Goal: Task Accomplishment & Management: Use online tool/utility

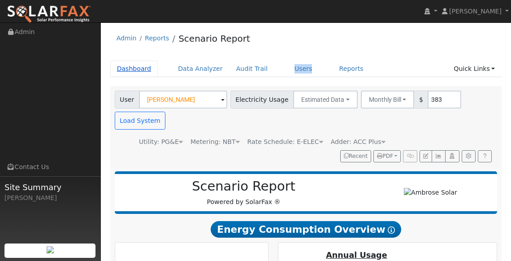
click at [141, 65] on link "Dashboard" at bounding box center [134, 69] width 48 height 17
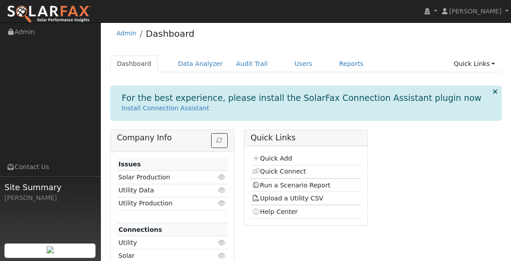
scroll to position [23, 0]
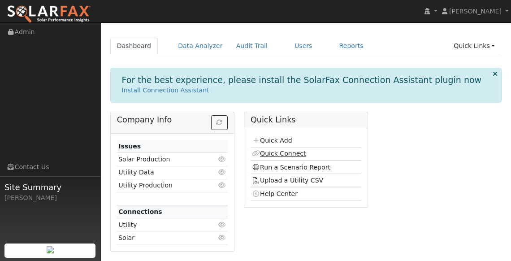
click at [287, 152] on link "Quick Connect" at bounding box center [279, 153] width 54 height 7
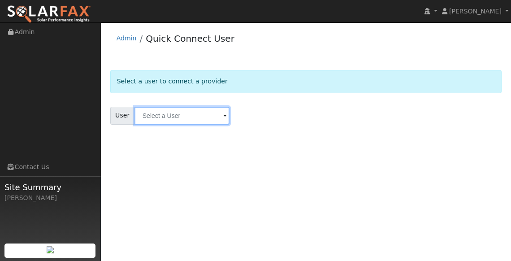
click at [183, 119] on input "text" at bounding box center [182, 116] width 95 height 18
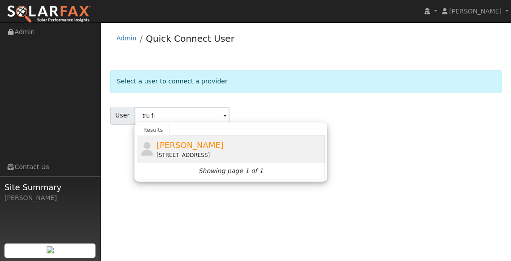
click at [182, 148] on span "[PERSON_NAME]" at bounding box center [189, 144] width 67 height 9
type input "[PERSON_NAME]"
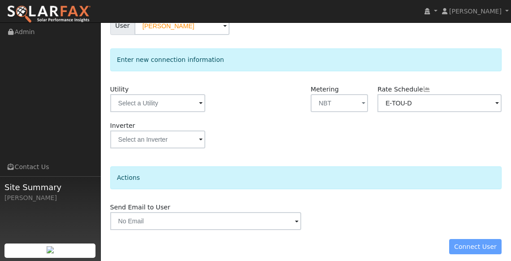
scroll to position [96, 0]
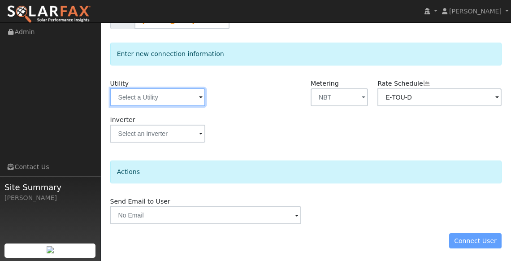
click at [175, 93] on input "text" at bounding box center [157, 97] width 95 height 18
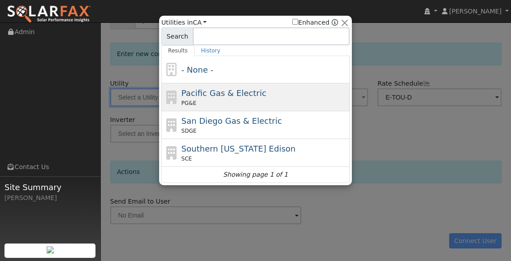
click at [206, 88] on span "Pacific Gas & Electric" at bounding box center [224, 92] width 85 height 9
type input "PG&E"
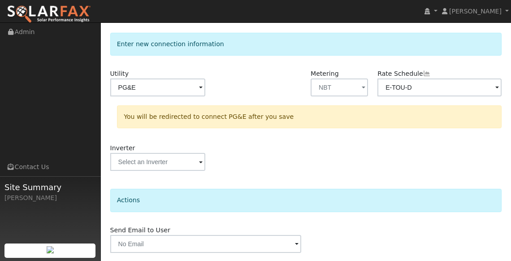
scroll to position [134, 0]
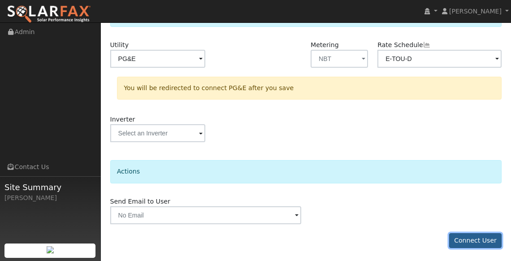
click at [479, 235] on button "Connect User" at bounding box center [475, 240] width 53 height 15
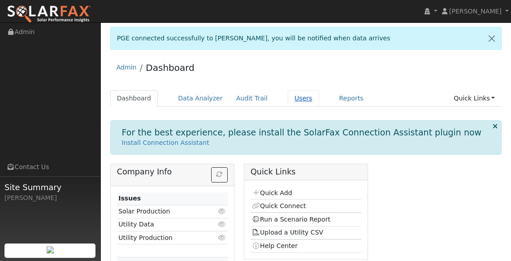
click at [291, 100] on link "Users" at bounding box center [303, 98] width 31 height 17
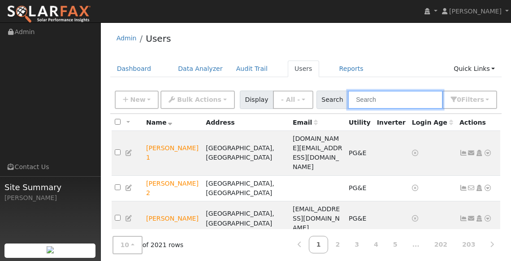
click at [391, 102] on input "text" at bounding box center [395, 100] width 95 height 18
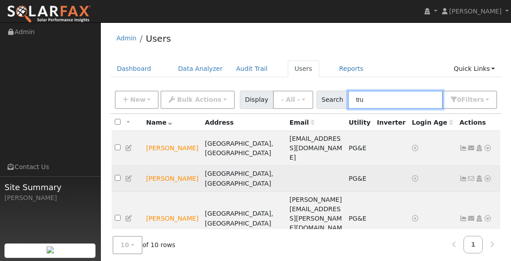
type input "tru"
click at [164, 166] on td "[PERSON_NAME]" at bounding box center [172, 179] width 59 height 26
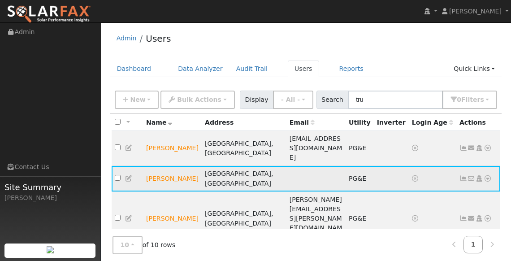
click at [486, 175] on icon at bounding box center [488, 178] width 8 height 6
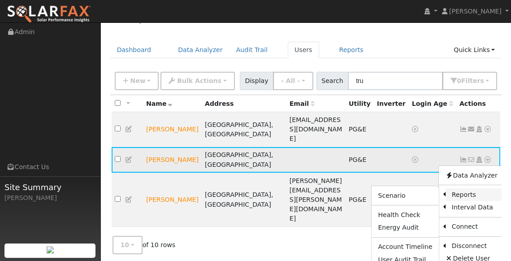
scroll to position [22, 0]
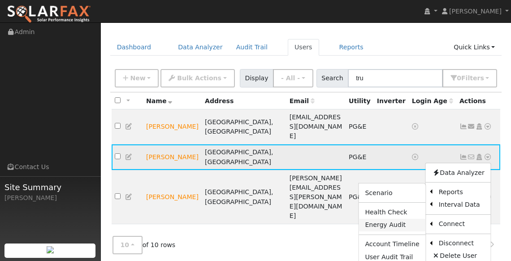
click at [406, 219] on link "Energy Audit" at bounding box center [392, 225] width 67 height 13
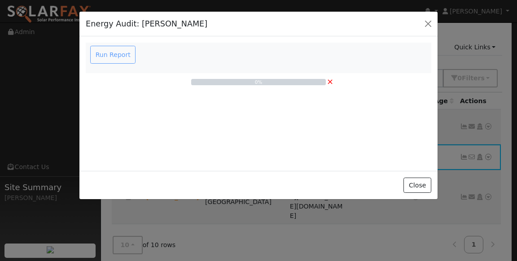
click at [107, 55] on div "Run Report" at bounding box center [114, 55] width 51 height 18
click at [432, 24] on button "button" at bounding box center [427, 23] width 13 height 13
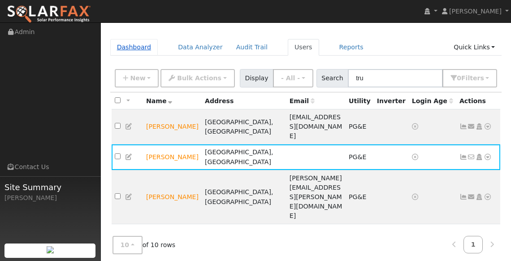
click at [140, 43] on link "Dashboard" at bounding box center [134, 47] width 48 height 17
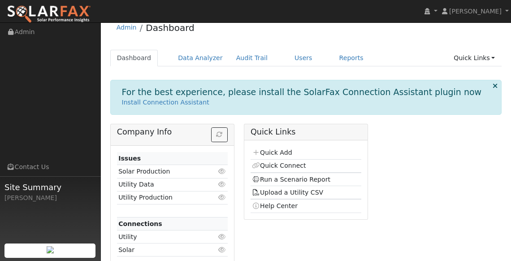
scroll to position [23, 0]
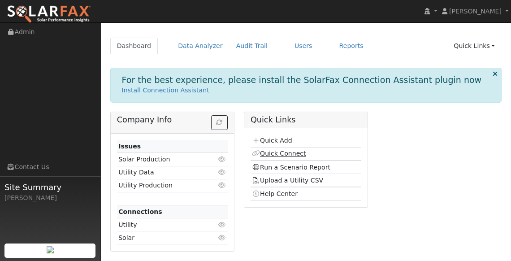
click at [282, 153] on link "Quick Connect" at bounding box center [279, 153] width 54 height 7
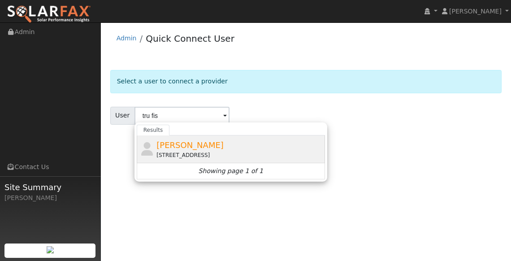
click at [199, 151] on div "[STREET_ADDRESS]" at bounding box center [239, 155] width 166 height 8
type input "[PERSON_NAME]"
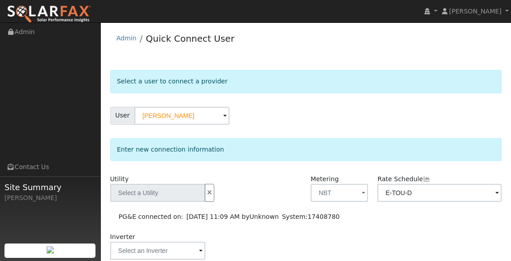
type input "PG&E"
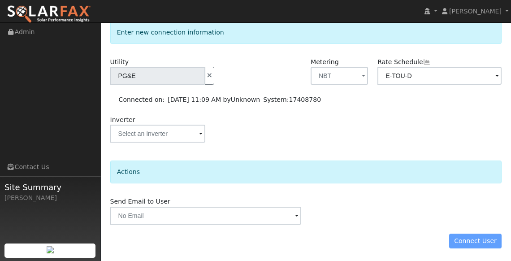
scroll to position [117, 0]
click at [298, 217] on span at bounding box center [297, 216] width 4 height 10
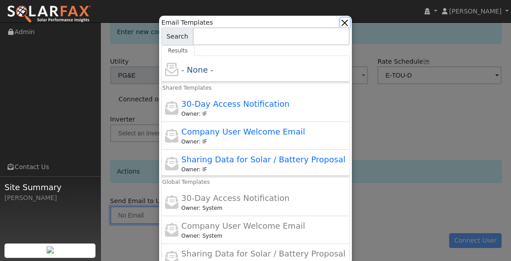
click at [347, 24] on button "button" at bounding box center [344, 22] width 9 height 9
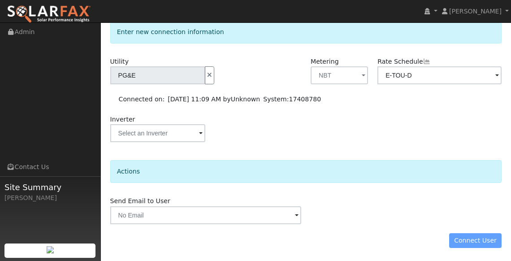
click at [478, 241] on div "Connect User" at bounding box center [305, 240] width 401 height 15
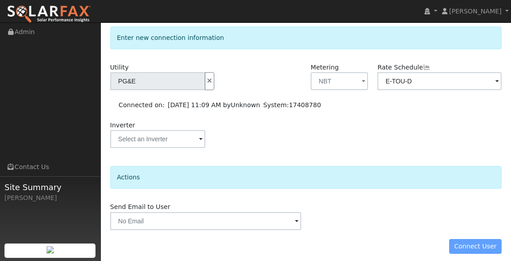
scroll to position [102, 0]
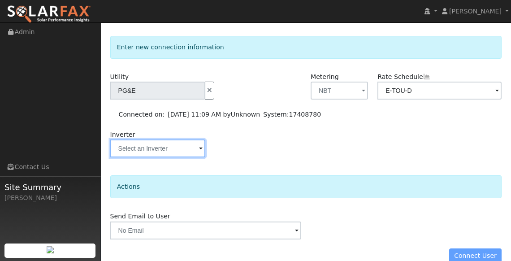
click at [182, 146] on input "text" at bounding box center [157, 148] width 95 height 18
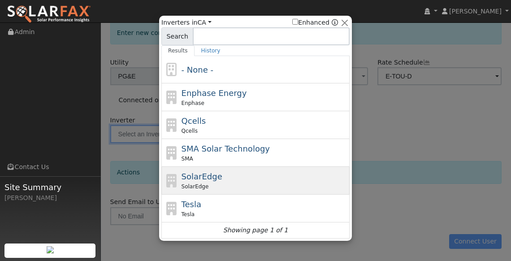
scroll to position [117, 0]
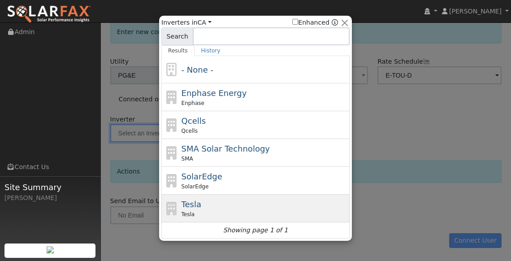
click at [195, 204] on span "Tesla" at bounding box center [192, 204] width 20 height 9
type input "Tesla"
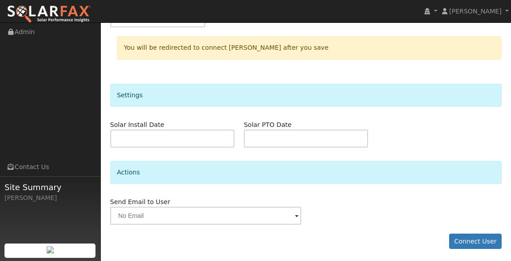
scroll to position [239, 0]
click at [477, 237] on button "Connect User" at bounding box center [475, 240] width 53 height 15
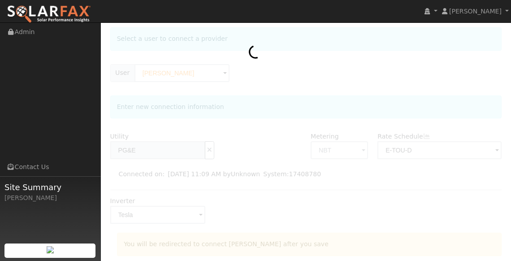
scroll to position [0, 0]
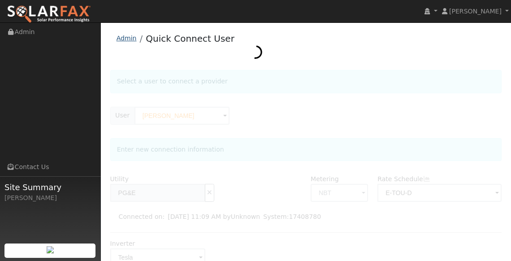
click at [132, 41] on link "Admin" at bounding box center [127, 38] width 20 height 7
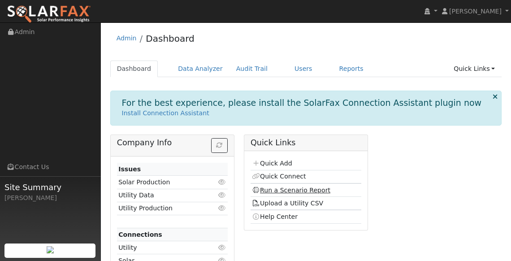
click at [300, 187] on link "Run a Scenario Report" at bounding box center [291, 190] width 78 height 7
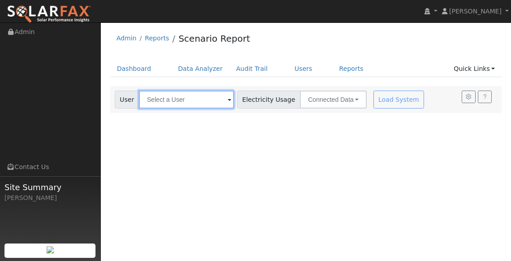
click at [204, 101] on input "text" at bounding box center [186, 100] width 95 height 18
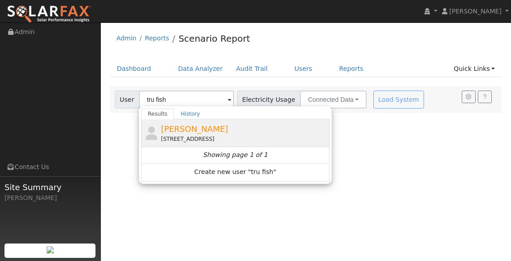
click at [178, 128] on span "Tru Fisher" at bounding box center [194, 128] width 67 height 9
type input "Tru Fisher"
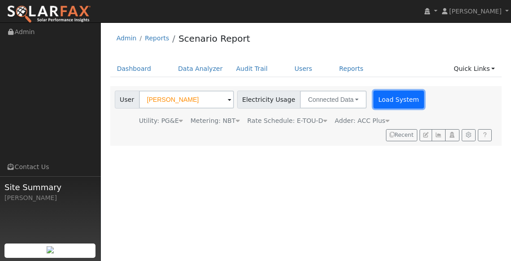
click at [392, 106] on button "Load System" at bounding box center [399, 100] width 51 height 18
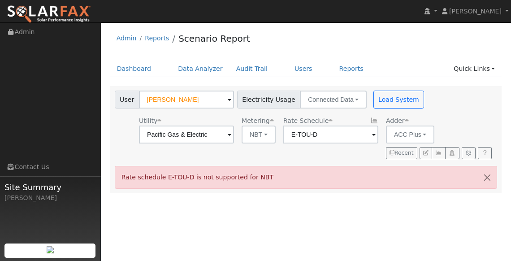
click at [372, 136] on span at bounding box center [374, 135] width 4 height 10
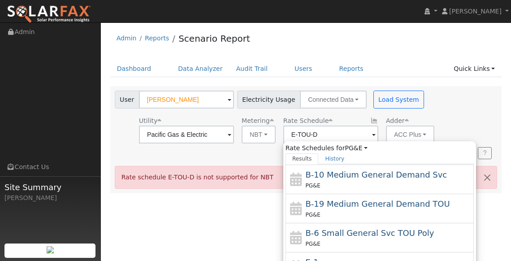
scroll to position [155, 0]
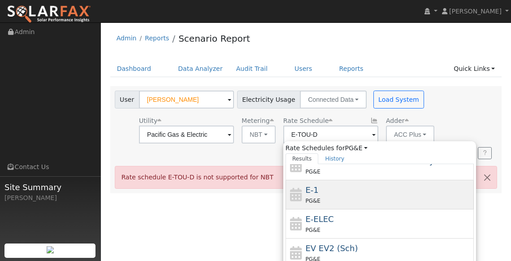
click at [305, 188] on span "E-1" at bounding box center [311, 189] width 13 height 9
type input "E-1"
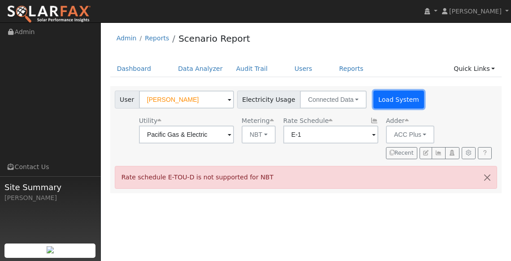
click at [387, 95] on button "Load System" at bounding box center [399, 100] width 51 height 18
click at [374, 94] on button "Load System" at bounding box center [399, 100] width 51 height 18
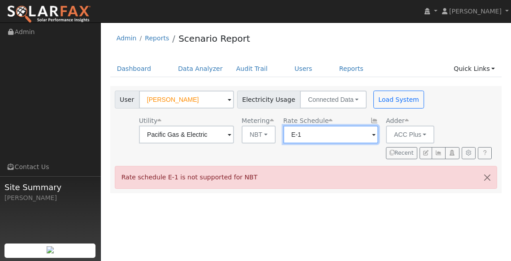
click at [348, 134] on input "E-1" at bounding box center [330, 135] width 95 height 18
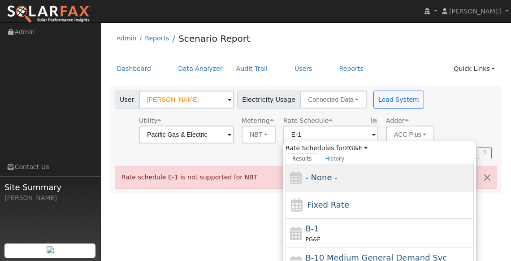
click at [327, 185] on div "- None -" at bounding box center [380, 177] width 188 height 27
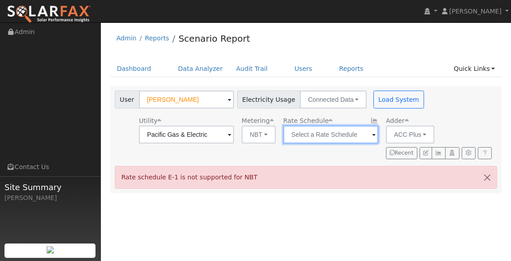
click at [346, 133] on input "text" at bounding box center [330, 135] width 95 height 18
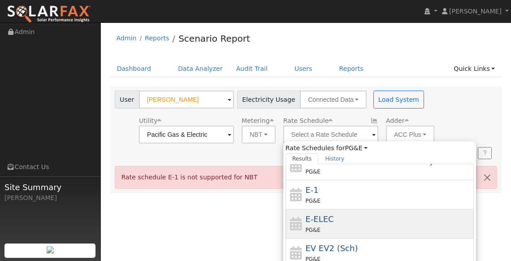
click at [313, 221] on span "E-ELEC" at bounding box center [319, 218] width 28 height 9
type input "E-ELEC"
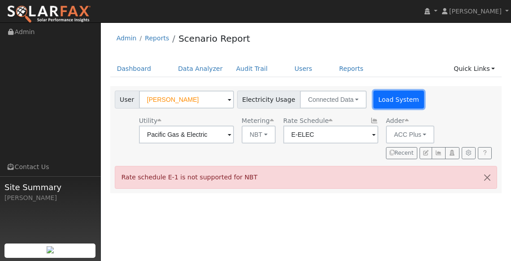
click at [378, 96] on button "Load System" at bounding box center [399, 100] width 51 height 18
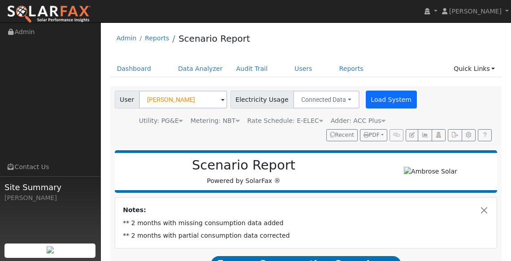
type input "0"
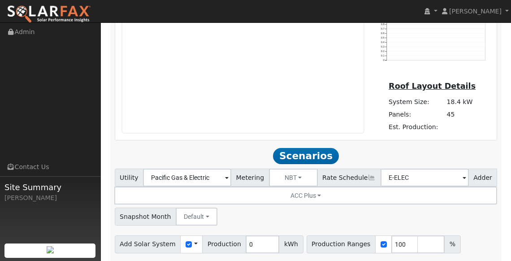
scroll to position [590, 0]
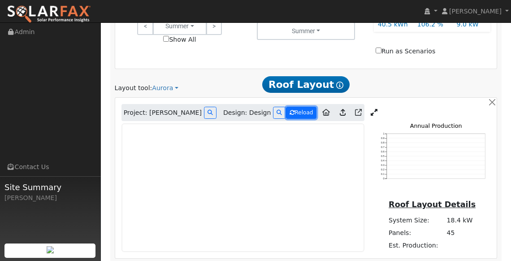
click at [286, 107] on button "Reload" at bounding box center [301, 113] width 31 height 12
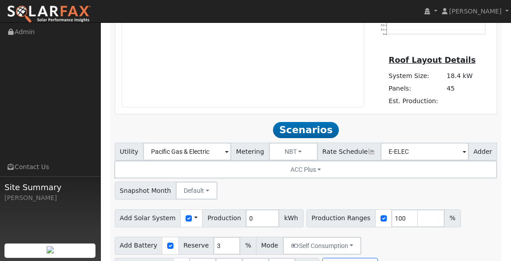
scroll to position [748, 0]
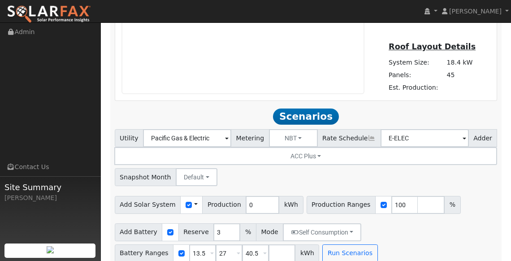
click at [413, 108] on h2 "Scenarios Scenario" at bounding box center [306, 116] width 383 height 17
click at [348, 244] on button "Run Scenarios" at bounding box center [349, 253] width 55 height 18
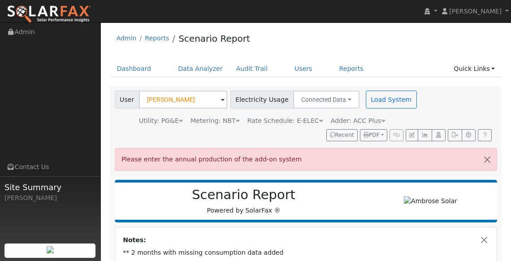
scroll to position [0, 0]
click at [347, 103] on button "Connected Data" at bounding box center [326, 100] width 66 height 18
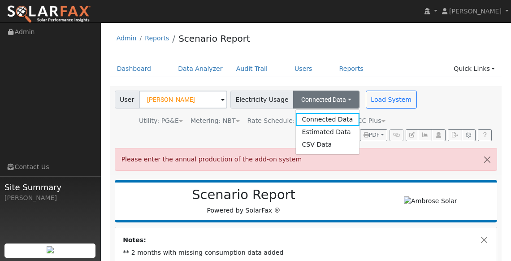
click at [417, 169] on div "Please enter the annual production of the add-on system" at bounding box center [306, 159] width 383 height 23
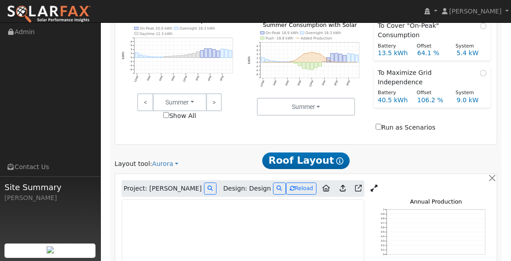
scroll to position [543, 0]
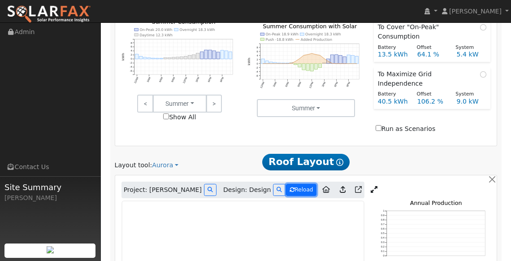
click at [289, 184] on button "Reload" at bounding box center [301, 190] width 31 height 12
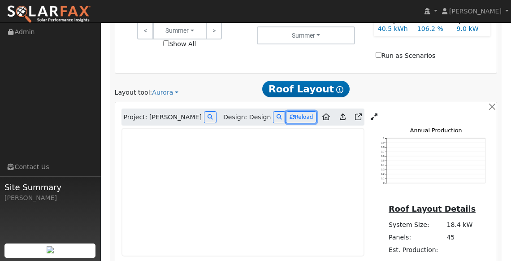
scroll to position [748, 0]
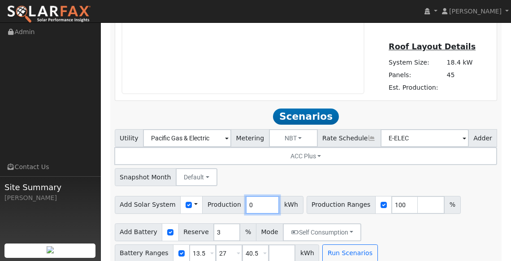
click at [250, 196] on input "0" at bounding box center [263, 205] width 34 height 18
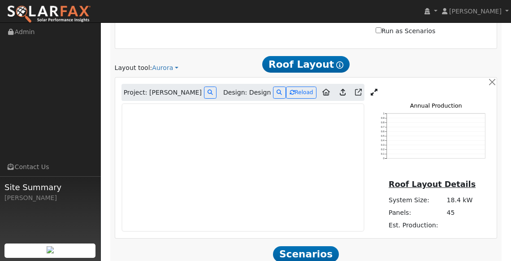
scroll to position [610, 0]
click at [371, 89] on icon at bounding box center [374, 92] width 7 height 7
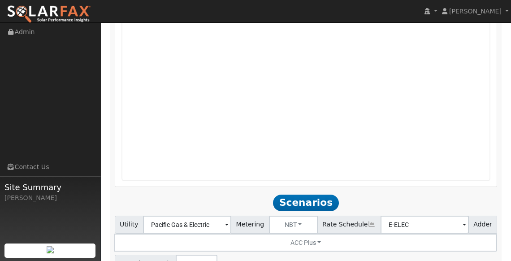
scroll to position [900, 0]
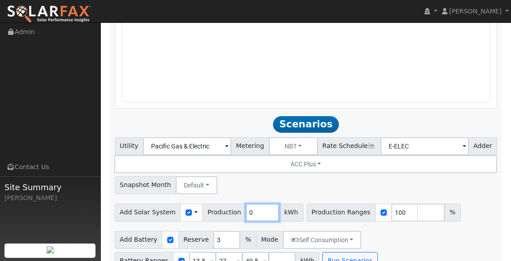
click at [255, 204] on input "0" at bounding box center [263, 213] width 34 height 18
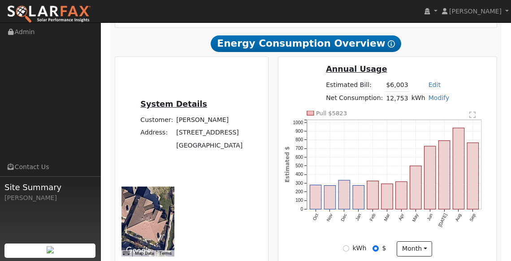
scroll to position [217, 0]
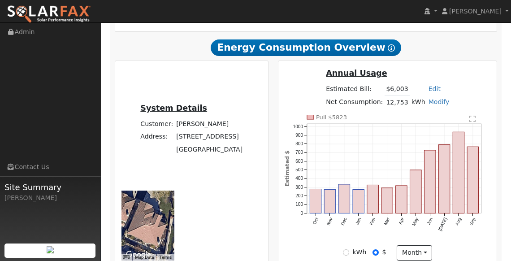
click at [347, 255] on div "kWh" at bounding box center [354, 252] width 23 height 9
click at [349, 250] on input "kWh" at bounding box center [346, 252] width 6 height 6
radio input "true"
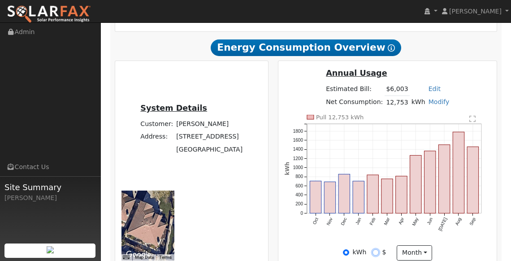
click at [374, 252] on input "$" at bounding box center [376, 252] width 6 height 6
radio input "true"
radio input "false"
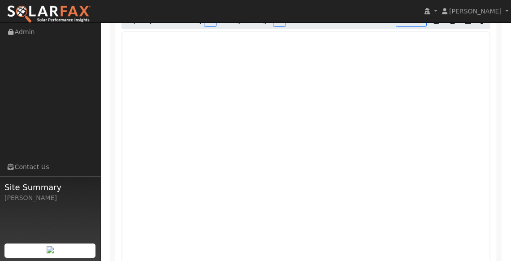
scroll to position [682, 0]
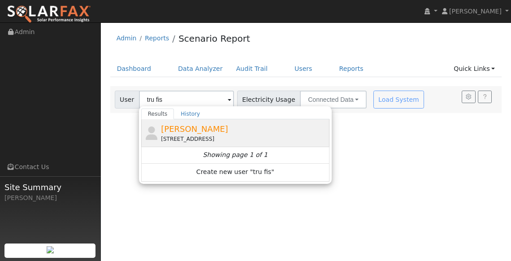
click at [180, 127] on span "[PERSON_NAME]" at bounding box center [194, 128] width 67 height 9
type input "[PERSON_NAME]"
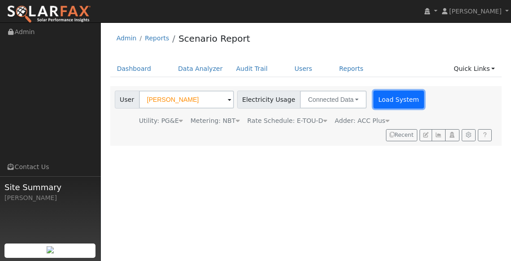
click at [383, 91] on button "Load System" at bounding box center [399, 100] width 51 height 18
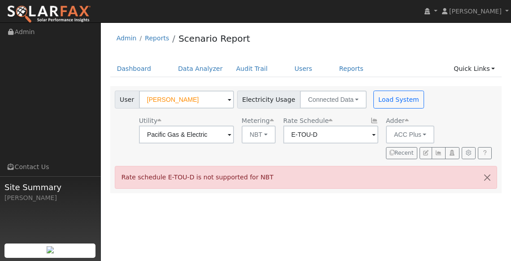
click at [372, 134] on span at bounding box center [374, 135] width 4 height 10
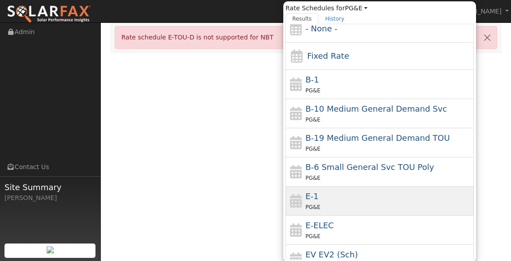
scroll to position [9, 0]
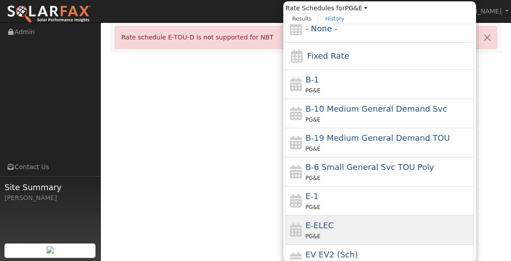
click at [327, 220] on div "E-ELEC PG&E" at bounding box center [388, 230] width 166 height 22
type input "E-ELEC"
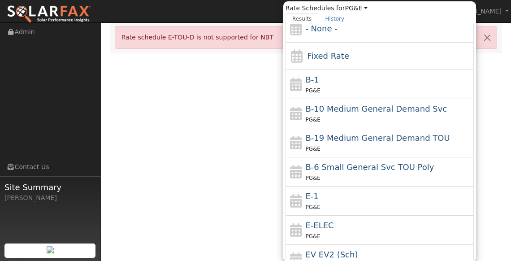
scroll to position [0, 0]
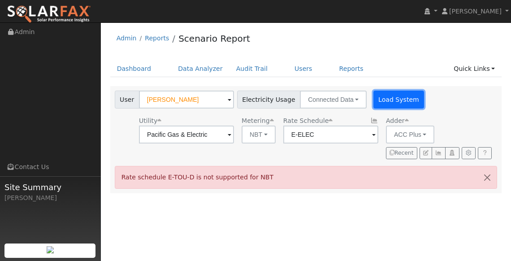
click at [375, 99] on button "Load System" at bounding box center [399, 100] width 51 height 18
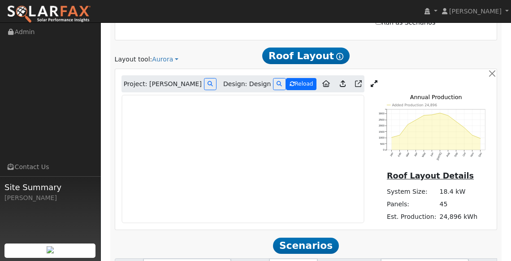
scroll to position [617, 0]
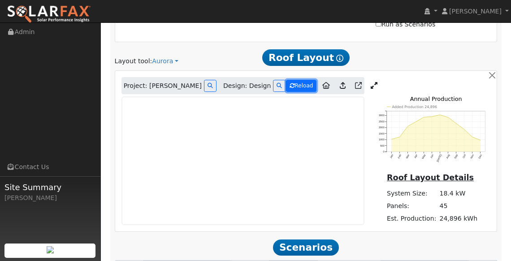
click at [289, 80] on button "Reload" at bounding box center [301, 86] width 31 height 12
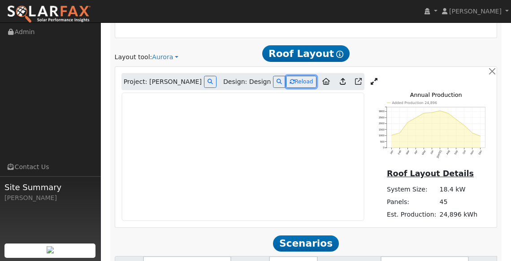
scroll to position [626, 0]
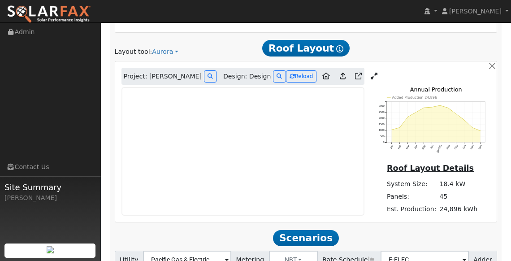
click at [368, 70] on link at bounding box center [374, 76] width 13 height 13
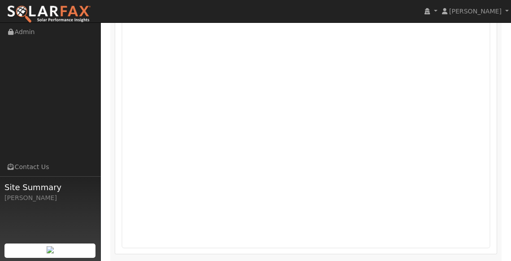
scroll to position [633, 0]
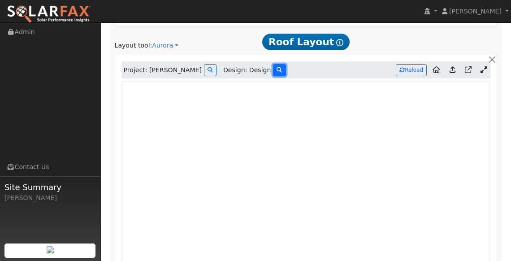
click at [273, 64] on button at bounding box center [279, 70] width 13 height 12
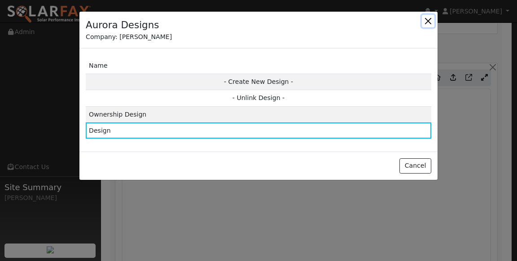
click at [425, 20] on button "button" at bounding box center [427, 21] width 13 height 13
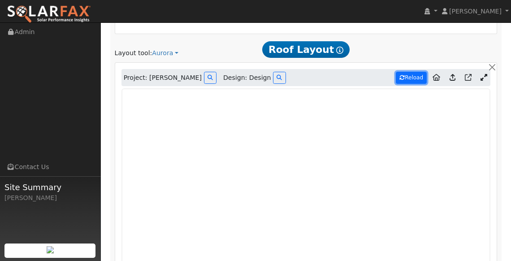
click at [417, 72] on button "Reload" at bounding box center [411, 78] width 31 height 12
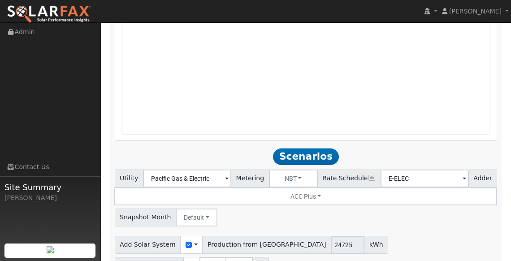
scroll to position [635, 0]
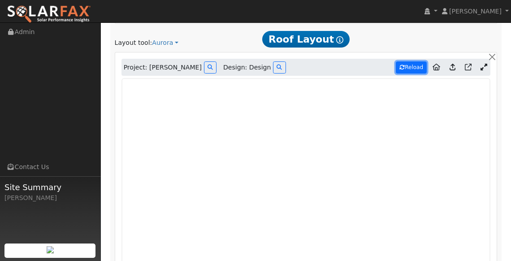
click at [405, 61] on button "Reload" at bounding box center [411, 67] width 31 height 12
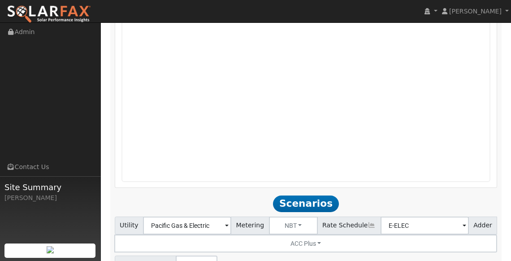
type input "16398"
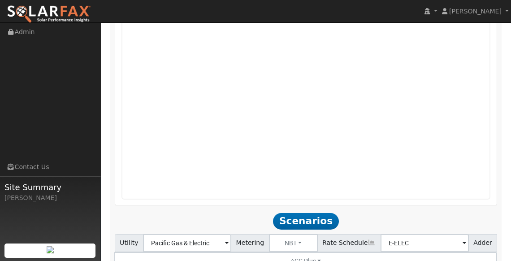
scroll to position [908, 0]
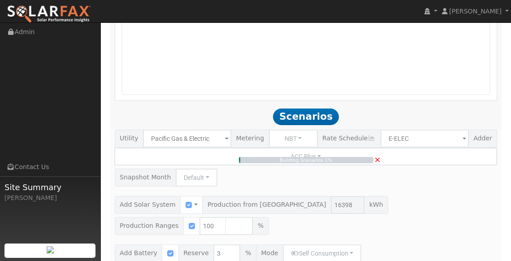
type input "10.9"
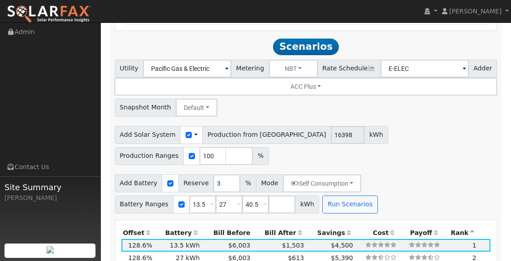
scroll to position [977, 0]
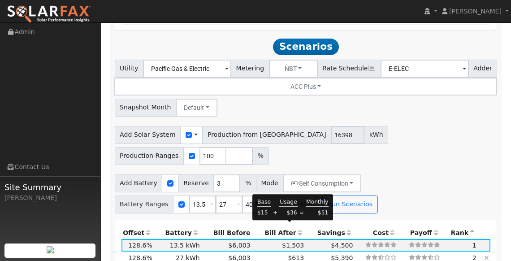
click at [291, 254] on span "$613" at bounding box center [296, 257] width 16 height 7
type input "$32,400"
type input "$21,199"
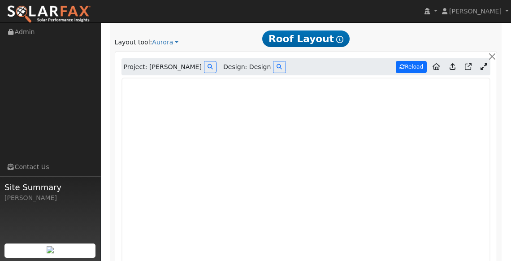
scroll to position [633, 0]
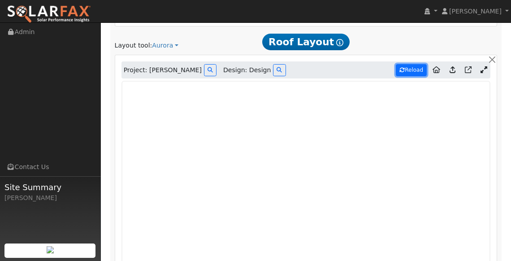
click at [404, 67] on icon at bounding box center [402, 69] width 5 height 5
type input "17327"
click at [390, 61] on div "Project: [PERSON_NAME] Design: Design Reload" at bounding box center [306, 69] width 369 height 17
click at [410, 64] on button "Reload" at bounding box center [411, 70] width 31 height 12
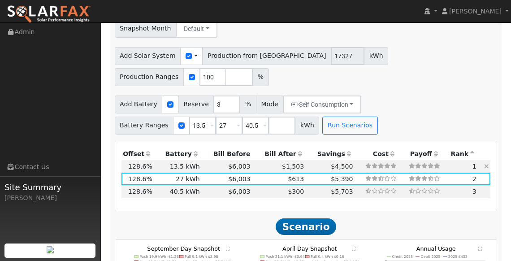
scroll to position [1062, 0]
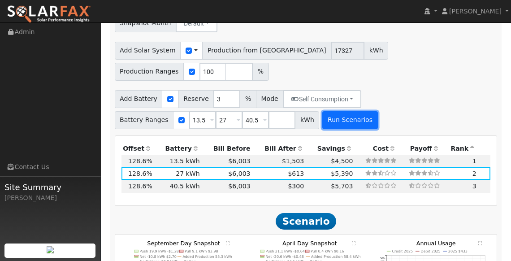
click at [338, 111] on button "Run Scenarios" at bounding box center [349, 120] width 55 height 18
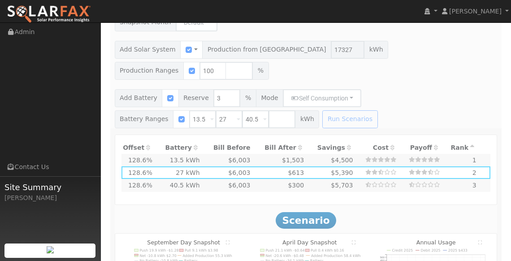
scroll to position [1063, 0]
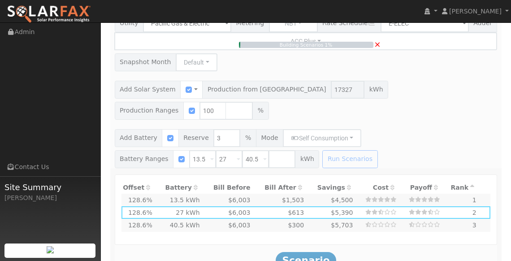
type input "11.6"
type input "$40,430"
type input "$16,200"
type input "$16,989"
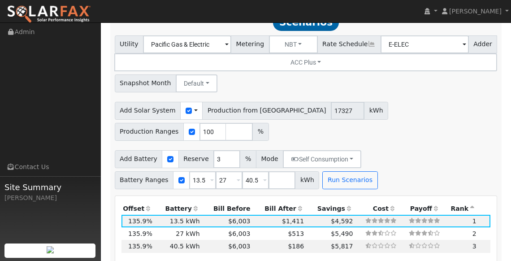
scroll to position [992, 0]
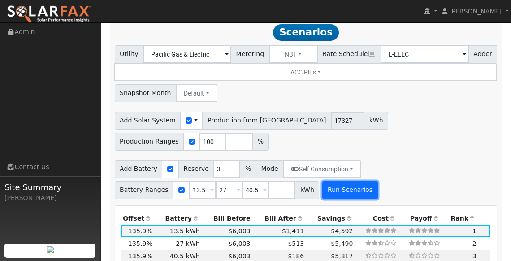
click at [346, 181] on button "Run Scenarios" at bounding box center [349, 190] width 55 height 18
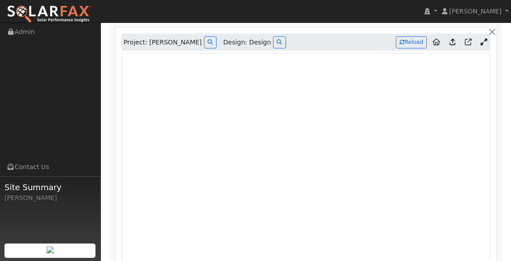
scroll to position [646, 0]
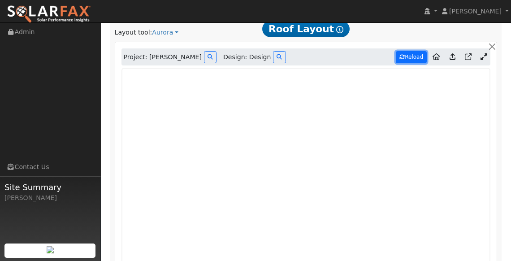
click at [409, 51] on button "Reload" at bounding box center [411, 57] width 31 height 12
type input "22336"
click at [415, 51] on button "Reload" at bounding box center [411, 57] width 31 height 12
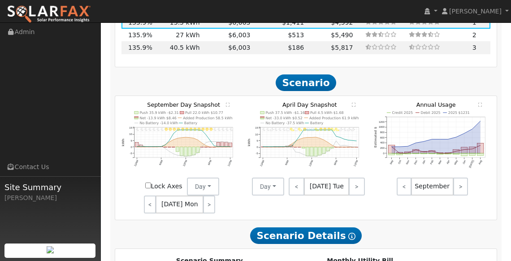
scroll to position [1044, 0]
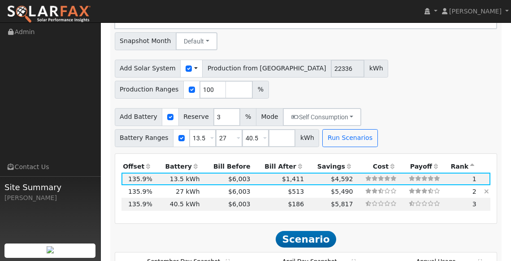
click at [355, 185] on td at bounding box center [376, 191] width 43 height 13
type input "$32,400"
type input "$21,849"
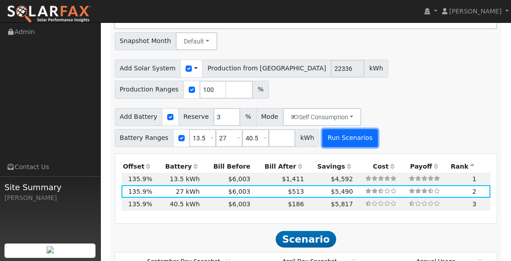
click at [340, 129] on button "Run Scenarios" at bounding box center [349, 138] width 55 height 18
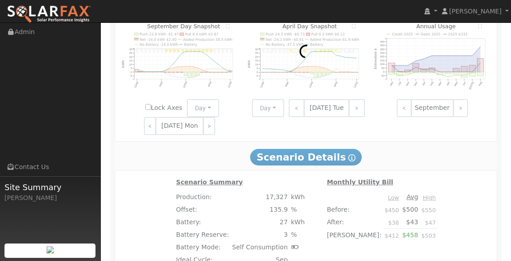
scroll to position [1312, 0]
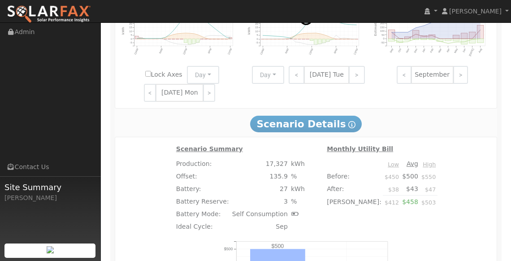
type input "14.9"
type input "$52,117"
type input "$25,355"
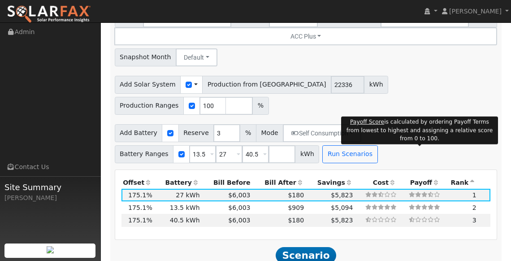
scroll to position [1027, 0]
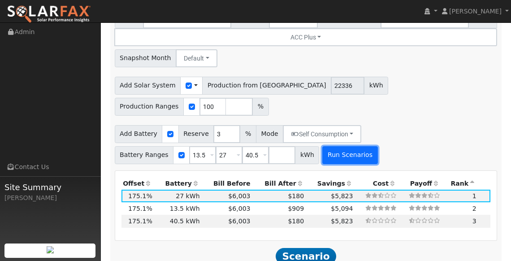
click at [337, 146] on button "Run Scenarios" at bounding box center [349, 155] width 55 height 18
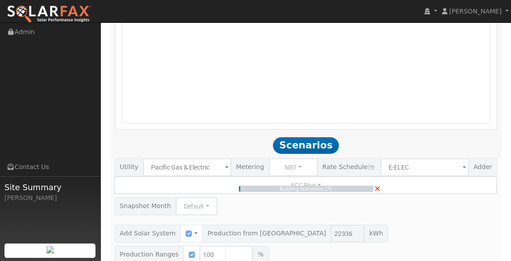
scroll to position [873, 0]
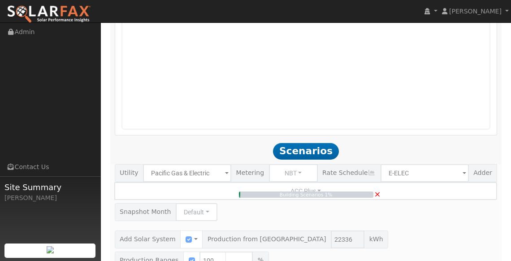
click at [379, 189] on span "×" at bounding box center [377, 193] width 7 height 9
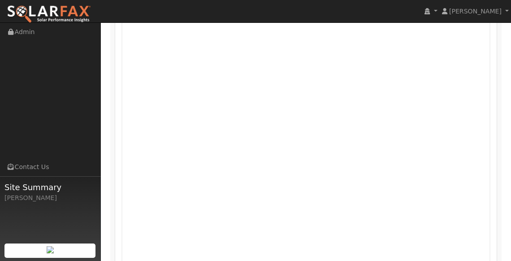
scroll to position [586, 0]
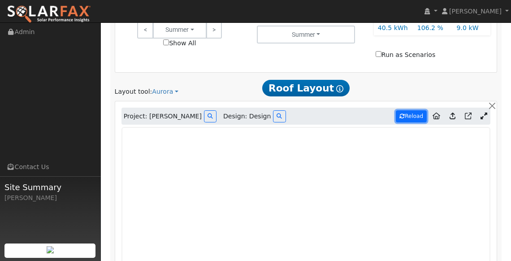
click at [401, 113] on icon at bounding box center [402, 115] width 5 height 5
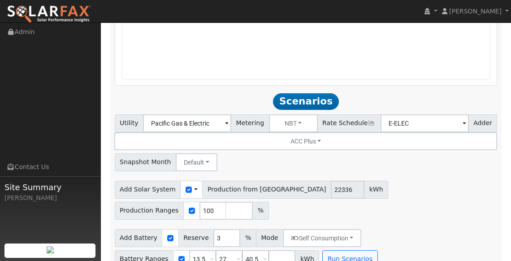
scroll to position [960, 0]
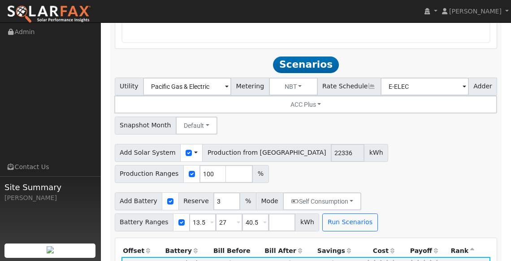
type input "20774"
click at [186, 150] on input "checkbox" at bounding box center [189, 153] width 6 height 6
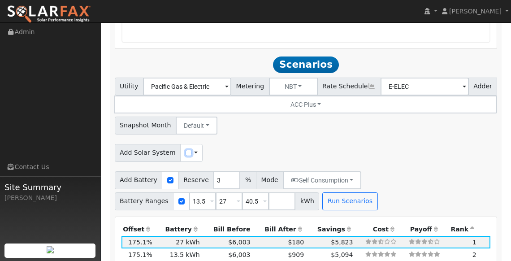
click at [186, 150] on input "checkbox" at bounding box center [189, 153] width 6 height 6
checkbox input "true"
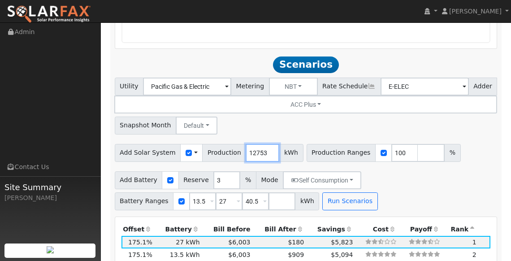
click at [262, 144] on input "12753" at bounding box center [263, 153] width 34 height 18
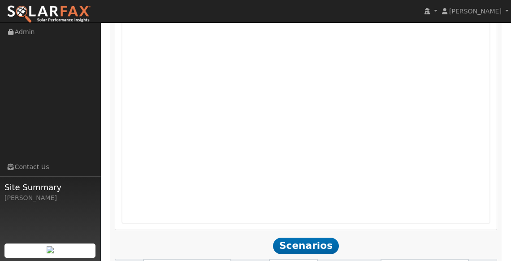
scroll to position [904, 0]
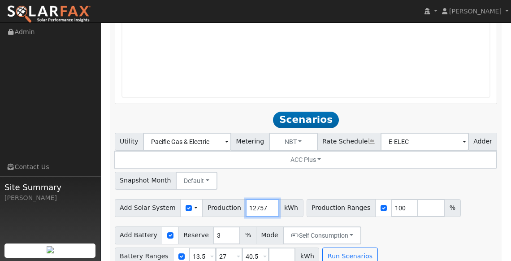
drag, startPoint x: 261, startPoint y: 198, endPoint x: 202, endPoint y: 199, distance: 58.7
click at [202, 199] on div "Add Solar System Use CSV Data Production 12757 kWh" at bounding box center [209, 208] width 189 height 18
type input "20774"
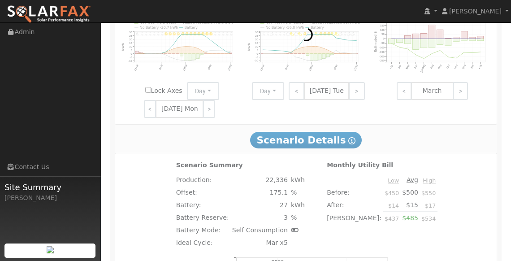
scroll to position [1277, 0]
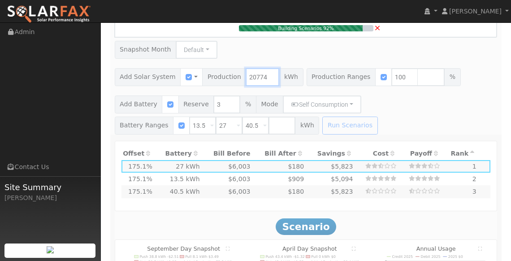
type input "13.8"
type input "$48,473"
type input "$24,262"
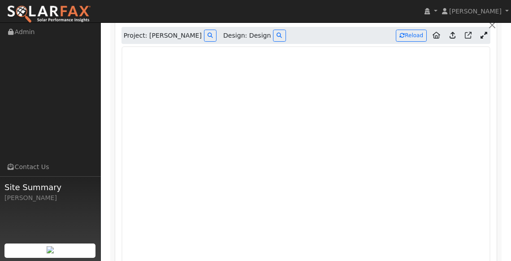
scroll to position [642, 0]
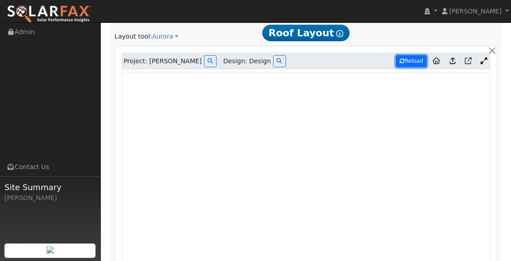
click at [421, 55] on button "Reload" at bounding box center [411, 61] width 31 height 12
type input "10350"
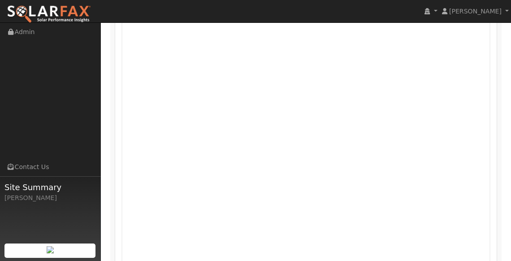
scroll to position [578, 0]
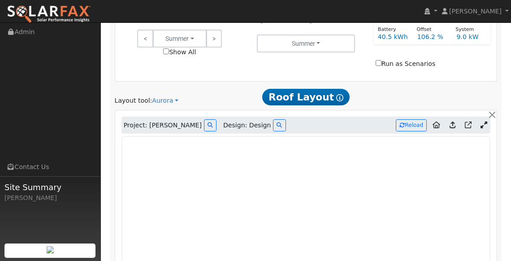
click at [415, 117] on div "Project: [PERSON_NAME] Design: Design Reload" at bounding box center [306, 125] width 369 height 17
click at [412, 119] on button "Reload" at bounding box center [411, 125] width 31 height 12
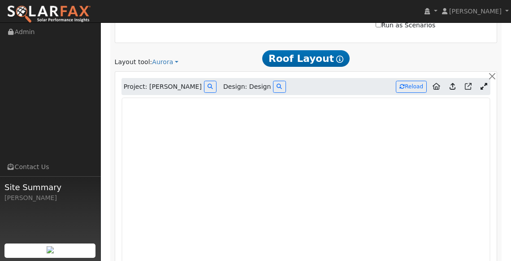
scroll to position [617, 0]
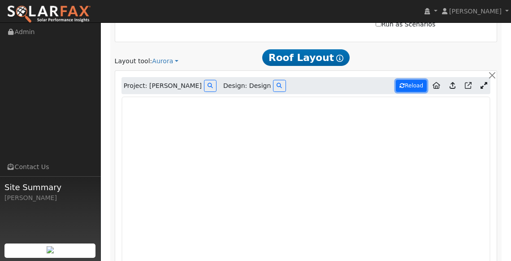
click at [416, 80] on button "Reload" at bounding box center [411, 86] width 31 height 12
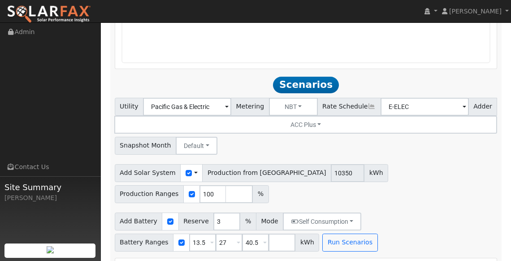
scroll to position [946, 0]
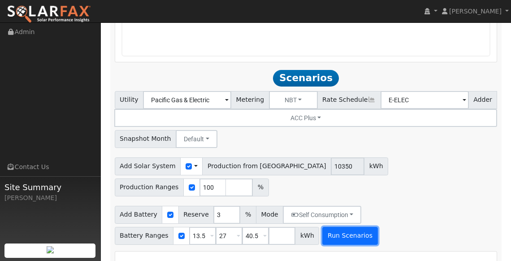
click at [348, 227] on button "Run Scenarios" at bounding box center [349, 236] width 55 height 18
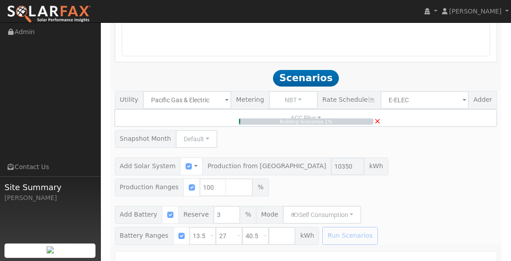
type input "6.9"
type input "$24,150"
type input "$16,200"
type input "$12,105"
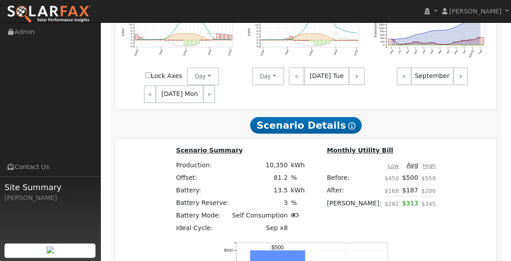
scroll to position [1314, 0]
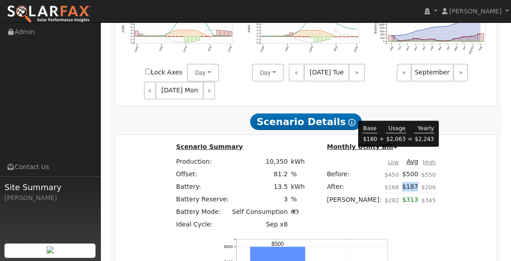
drag, startPoint x: 402, startPoint y: 156, endPoint x: 387, endPoint y: 156, distance: 14.4
click at [401, 180] on td "$187" at bounding box center [410, 186] width 19 height 13
drag, startPoint x: 374, startPoint y: 155, endPoint x: 398, endPoint y: 156, distance: 23.8
click at [398, 180] on tr "After: $168 $187 $206" at bounding box center [382, 186] width 112 height 13
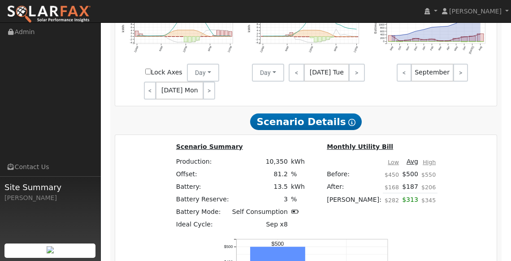
click at [426, 158] on div "Monthly Utility Bill Low Avg High Before: $450 $500 $550 After: $168 $187 $206 …" at bounding box center [381, 179] width 131 height 76
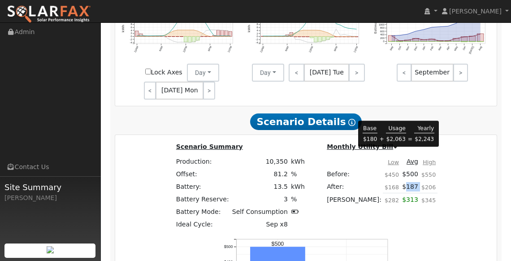
drag, startPoint x: 404, startPoint y: 156, endPoint x: 394, endPoint y: 158, distance: 11.0
click at [394, 180] on tr "After: $168 $187 $206" at bounding box center [382, 186] width 112 height 13
copy td "187"
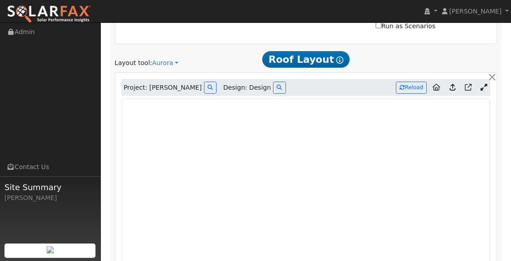
scroll to position [617, 0]
